Goal: Task Accomplishment & Management: Manage account settings

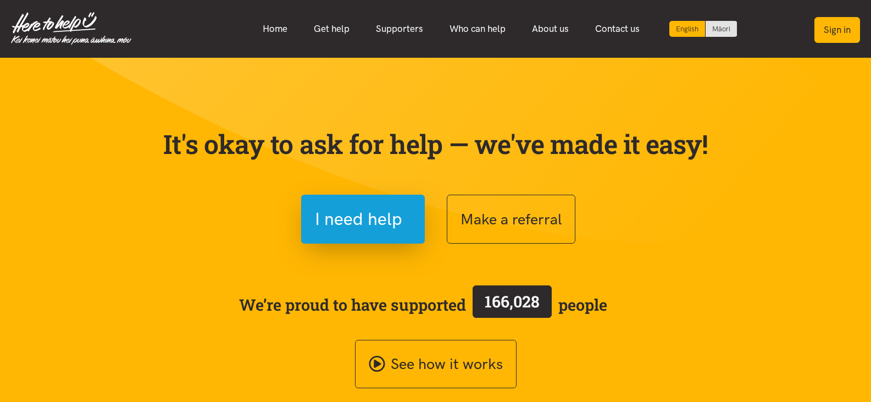
click at [840, 29] on button "Sign in" at bounding box center [837, 30] width 46 height 26
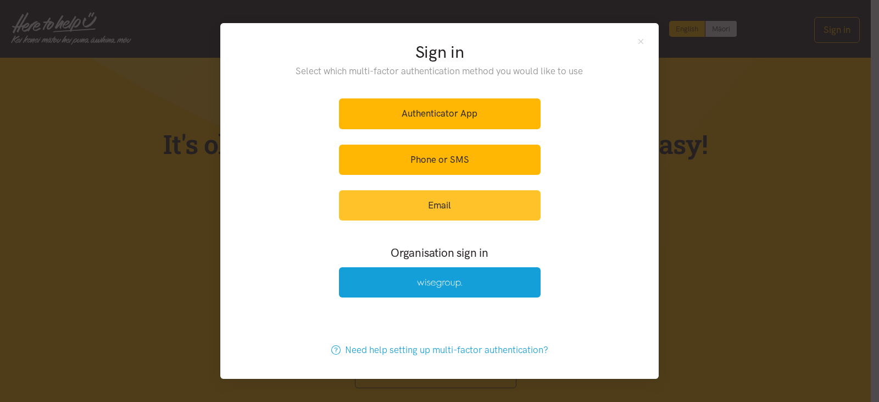
click at [499, 200] on link "Email" at bounding box center [440, 205] width 202 height 30
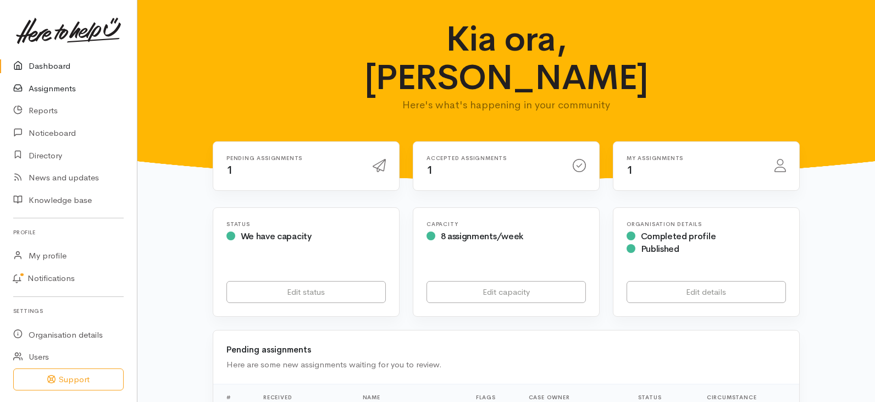
click at [63, 90] on link "Assignments" at bounding box center [68, 88] width 137 height 23
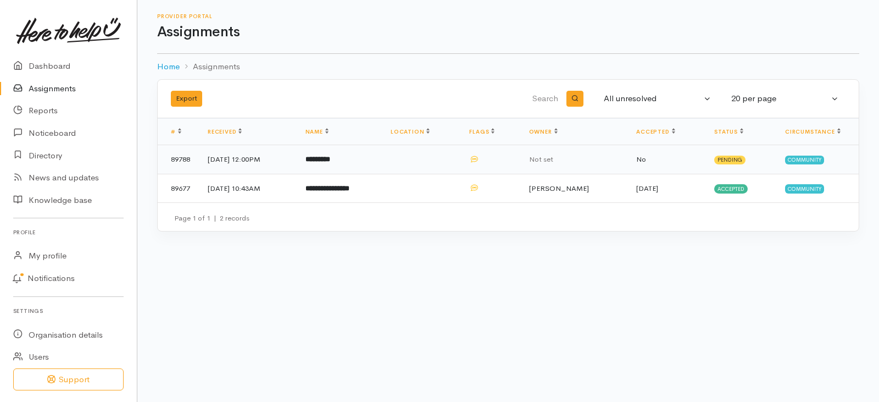
click at [330, 155] on b "*********" at bounding box center [317, 158] width 25 height 7
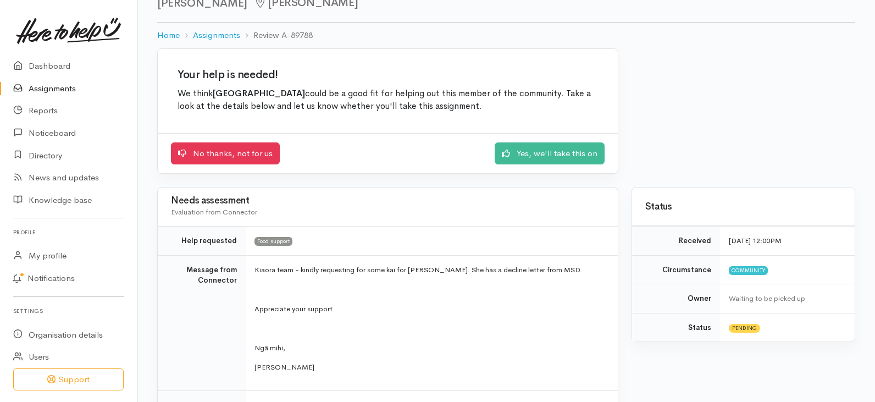
scroll to position [8, 0]
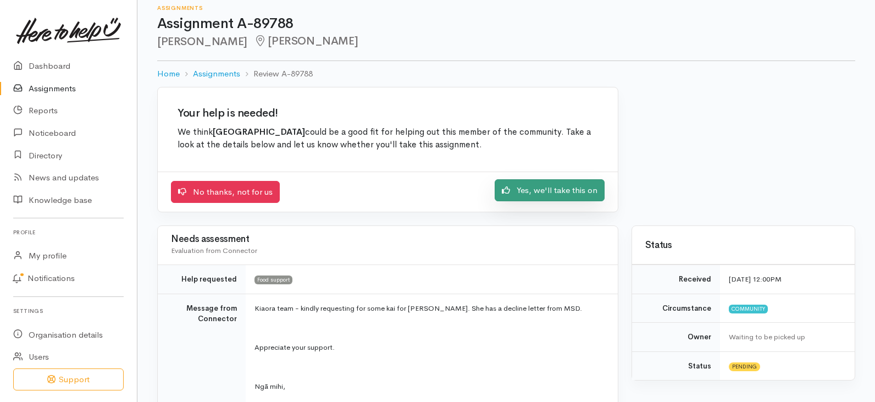
click at [560, 185] on link "Yes, we'll take this on" at bounding box center [549, 190] width 110 height 23
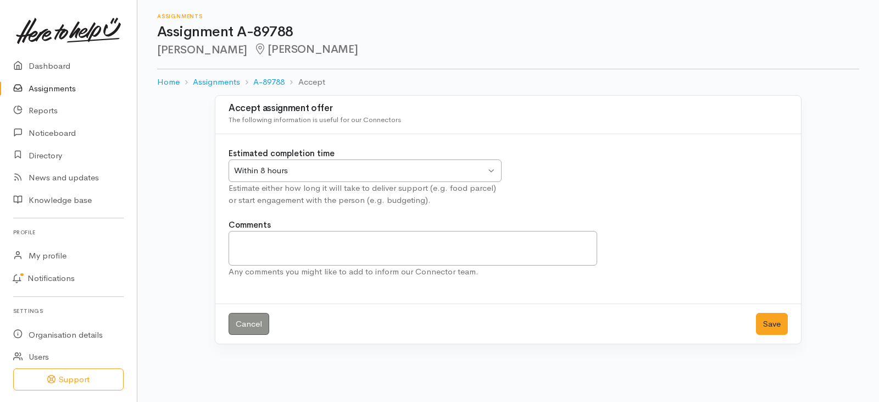
click at [490, 166] on div "Within 8 hours Within 8 hours" at bounding box center [365, 170] width 273 height 23
click at [772, 319] on button "Save" at bounding box center [772, 324] width 32 height 23
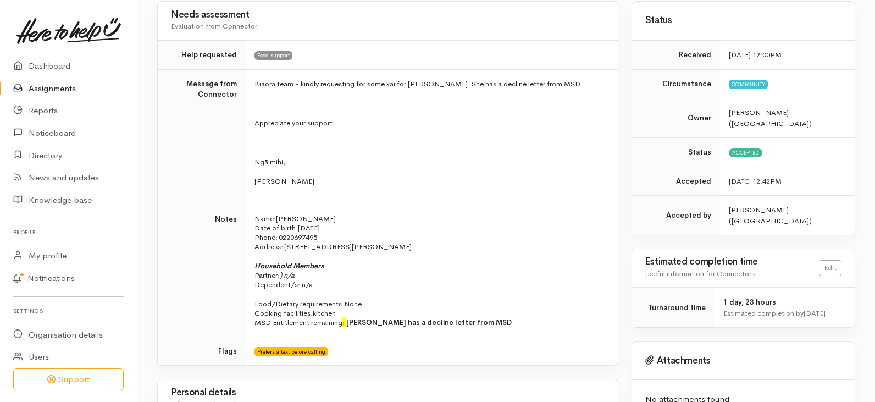
scroll to position [110, 0]
